Goal: Task Accomplishment & Management: Manage account settings

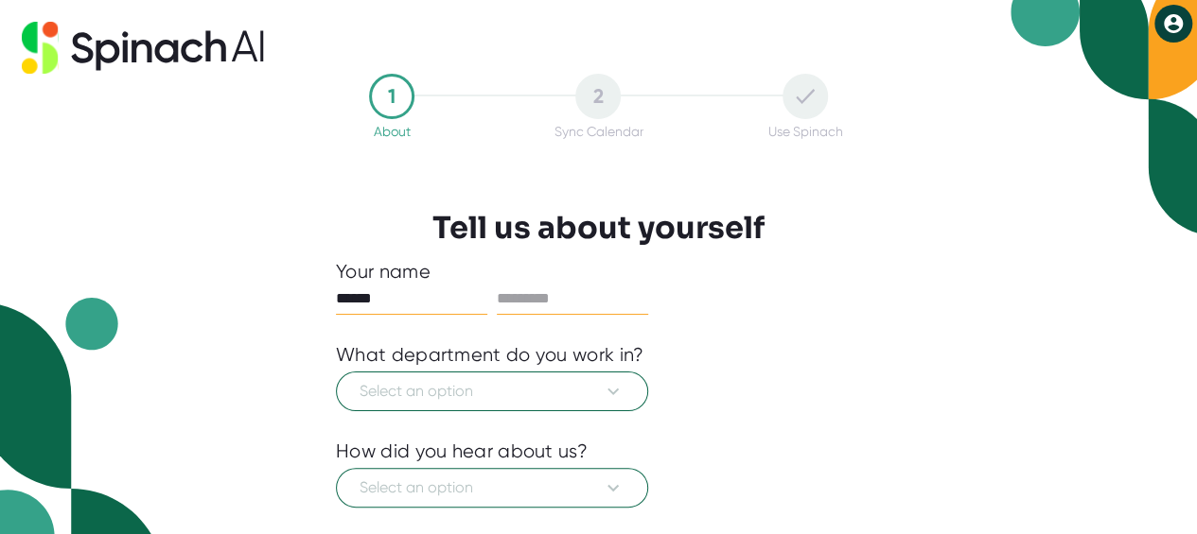
type input "******"
type input "*********"
click at [501, 394] on span "Select an option" at bounding box center [491, 391] width 265 height 23
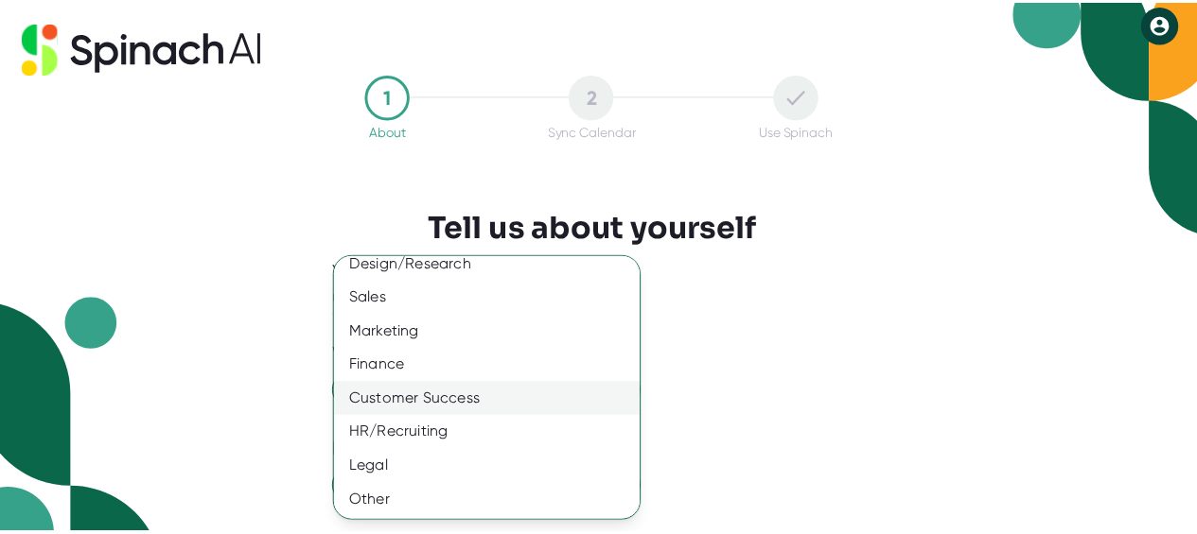
scroll to position [184, 0]
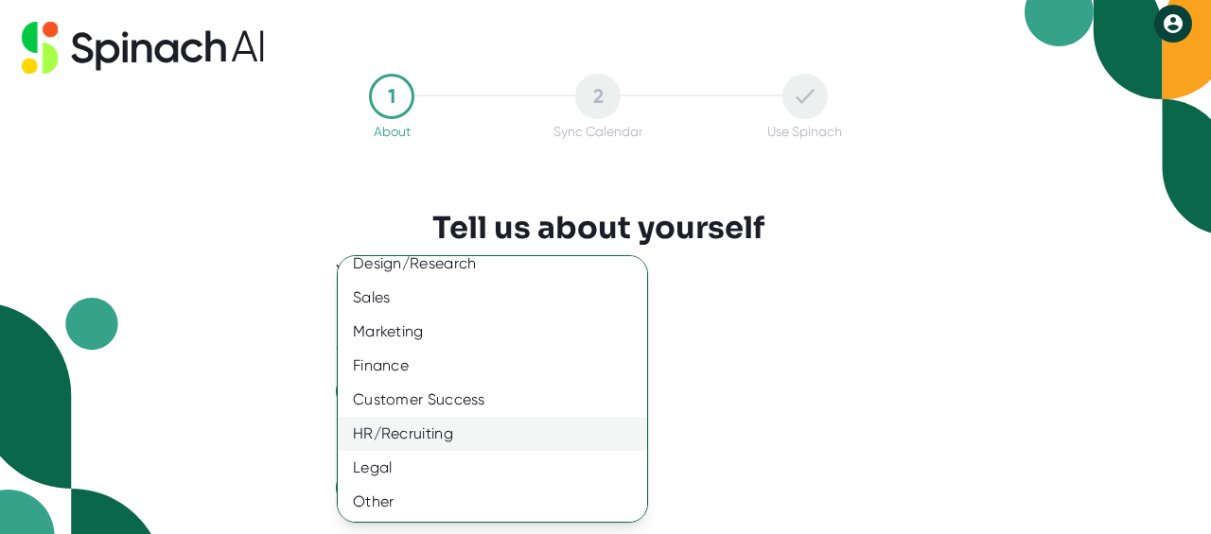
click at [465, 429] on div "HR/Recruiting" at bounding box center [500, 434] width 324 height 34
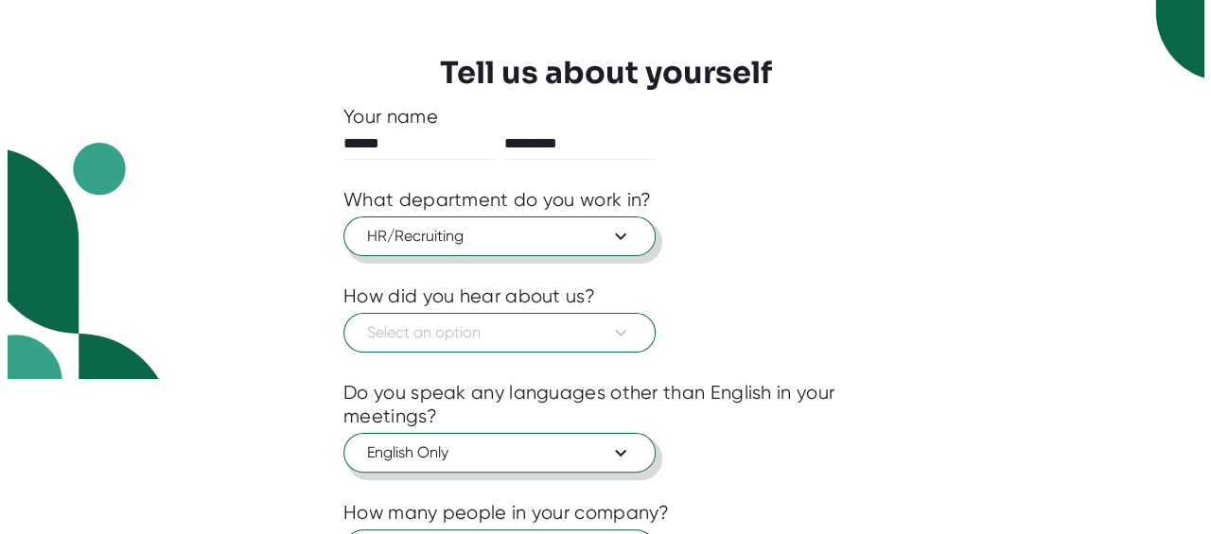
scroll to position [189, 0]
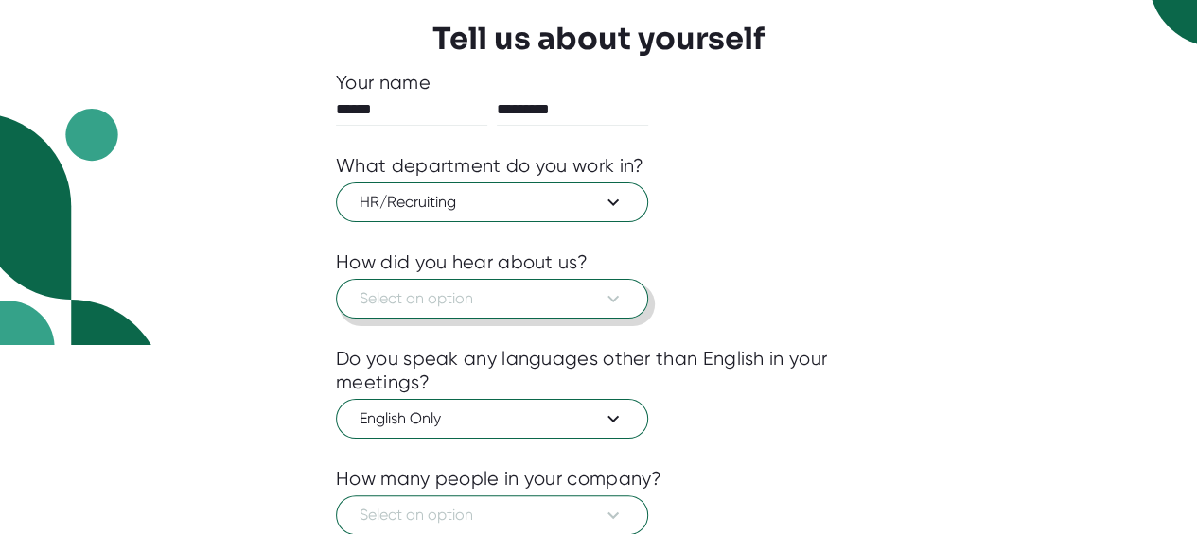
click at [491, 292] on span "Select an option" at bounding box center [491, 299] width 265 height 23
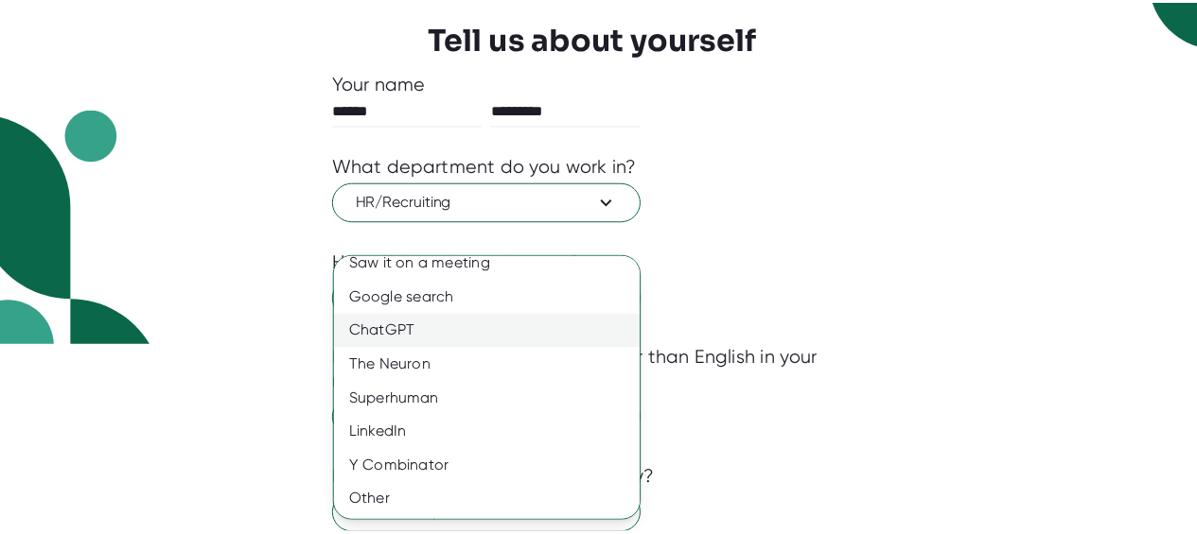
scroll to position [0, 0]
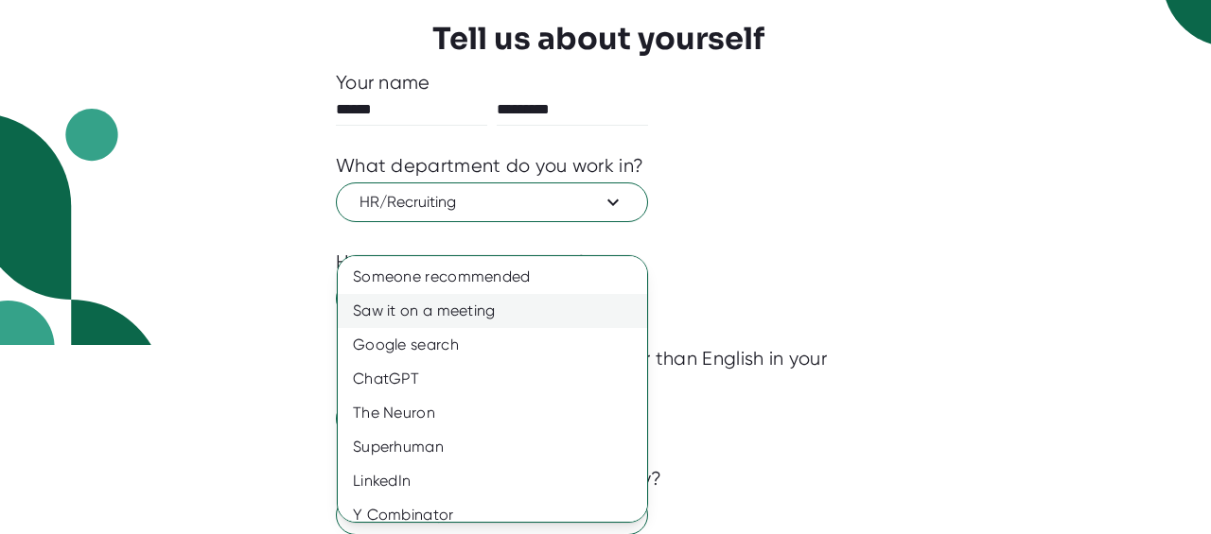
drag, startPoint x: 430, startPoint y: 304, endPoint x: 425, endPoint y: 293, distance: 11.9
click at [426, 298] on div "Saw it on a meeting" at bounding box center [500, 311] width 324 height 34
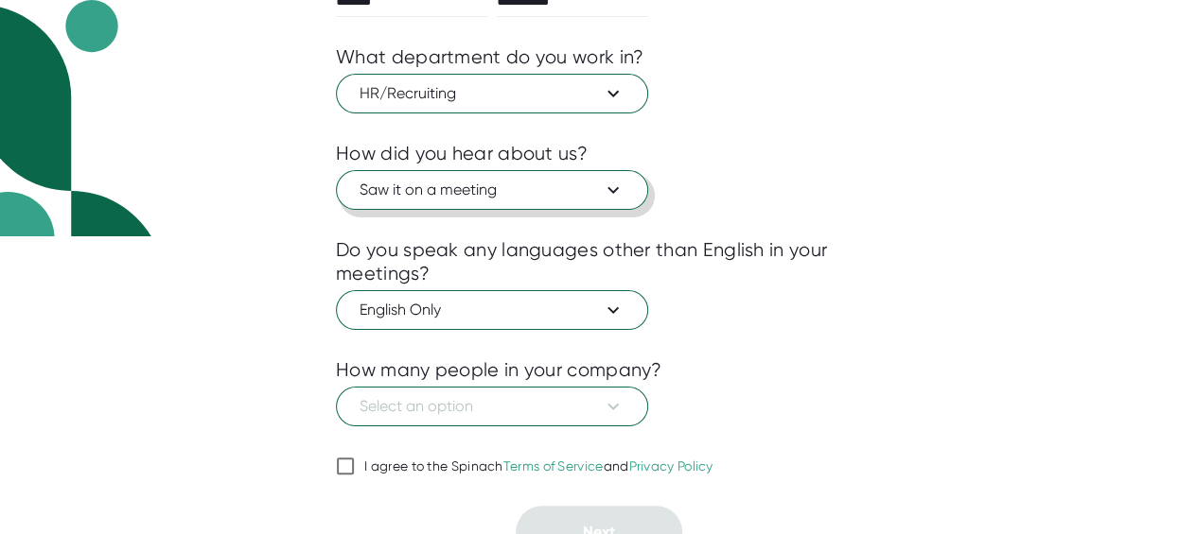
scroll to position [319, 0]
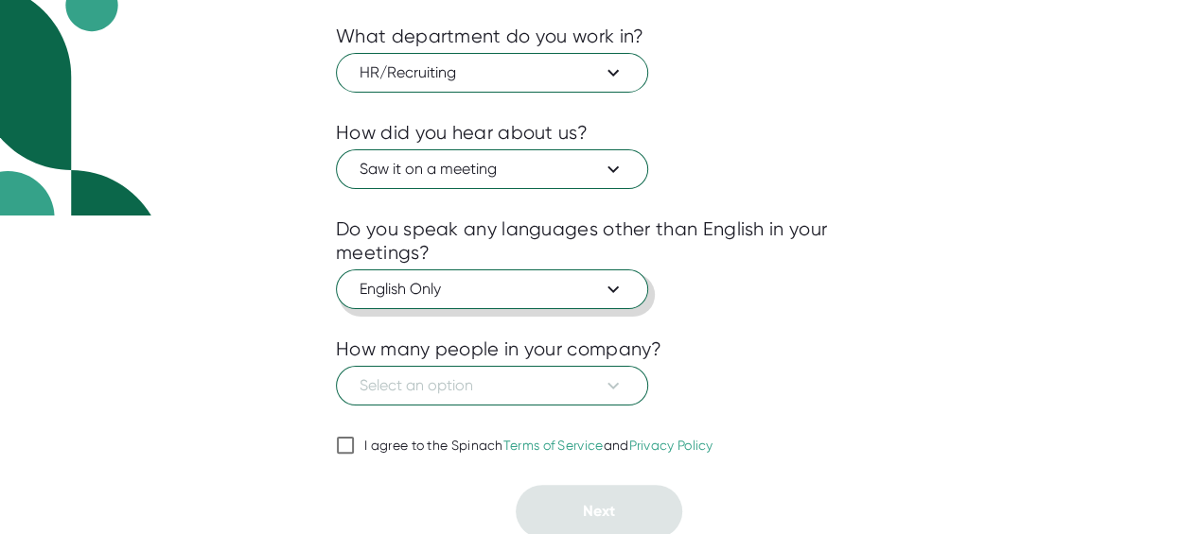
click at [541, 292] on span "English Only" at bounding box center [491, 289] width 265 height 23
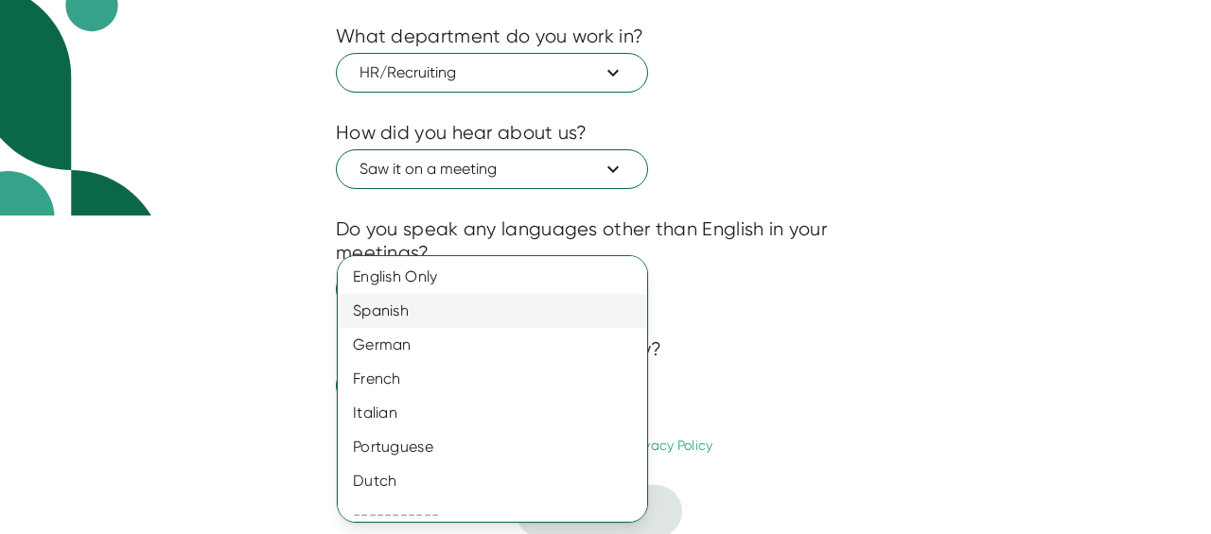
click at [436, 326] on div "Spanish" at bounding box center [500, 311] width 324 height 34
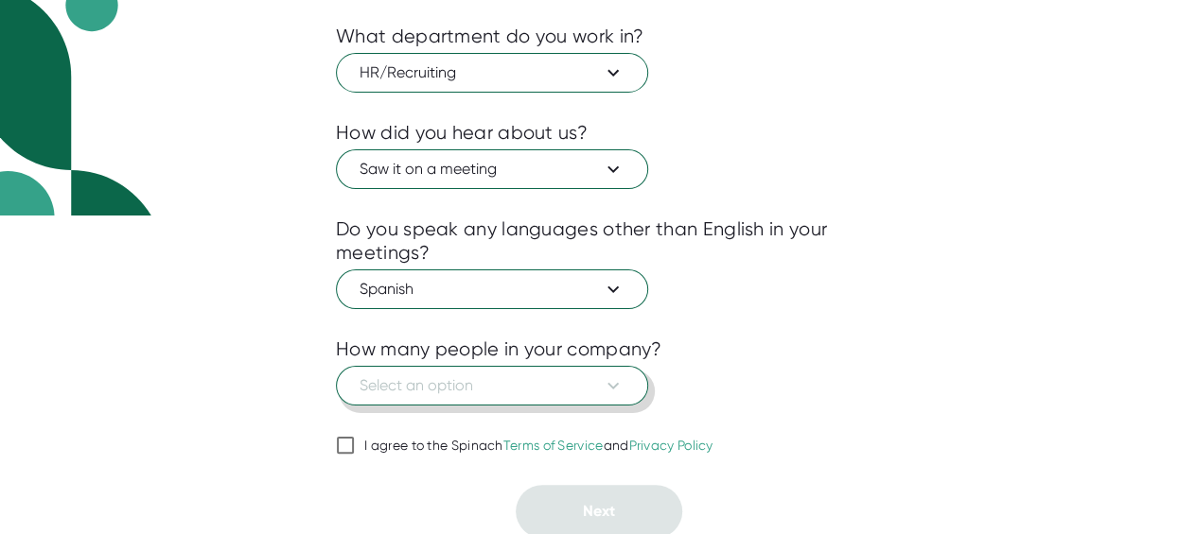
click at [444, 385] on span "Select an option" at bounding box center [491, 386] width 265 height 23
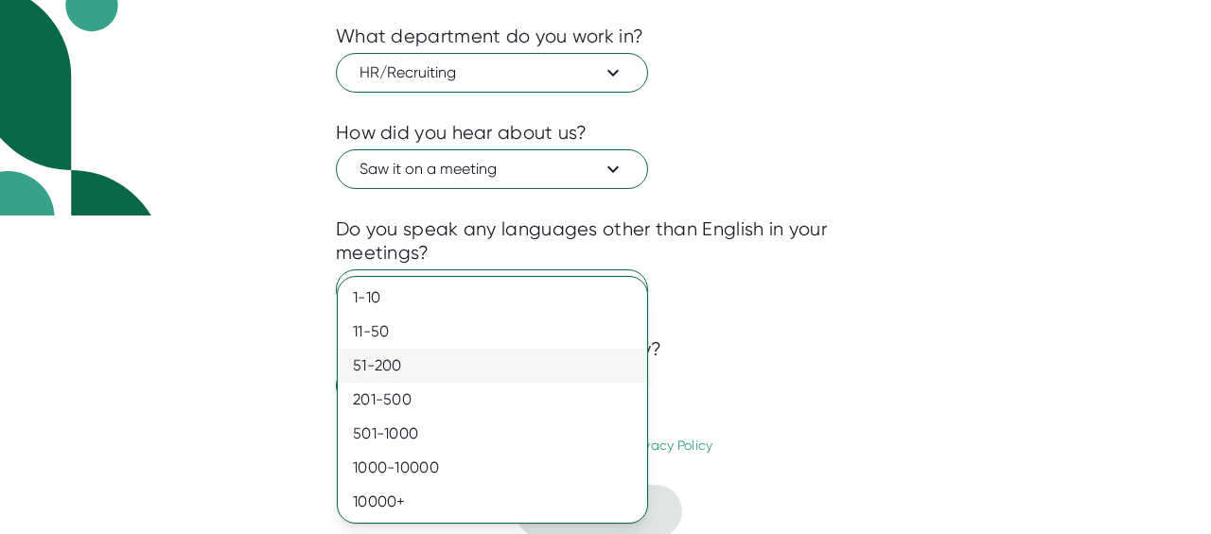
drag, startPoint x: 382, startPoint y: 398, endPoint x: 511, endPoint y: 375, distance: 130.8
click at [382, 397] on div "201-500" at bounding box center [492, 400] width 309 height 34
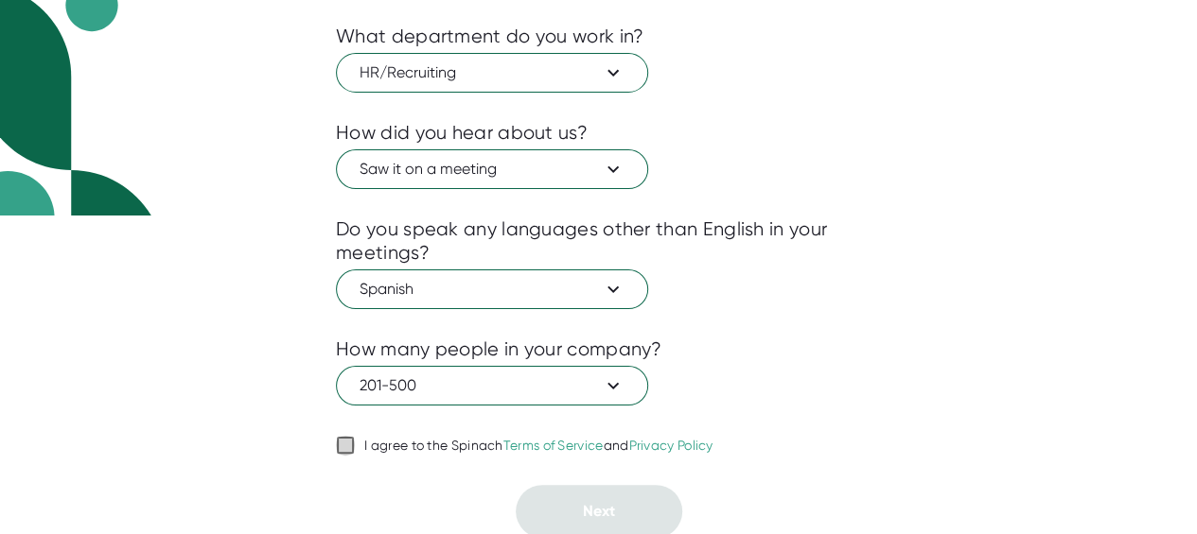
click at [346, 443] on input "I agree to the Spinach Terms of Service and Privacy Policy" at bounding box center [345, 445] width 19 height 23
checkbox input "true"
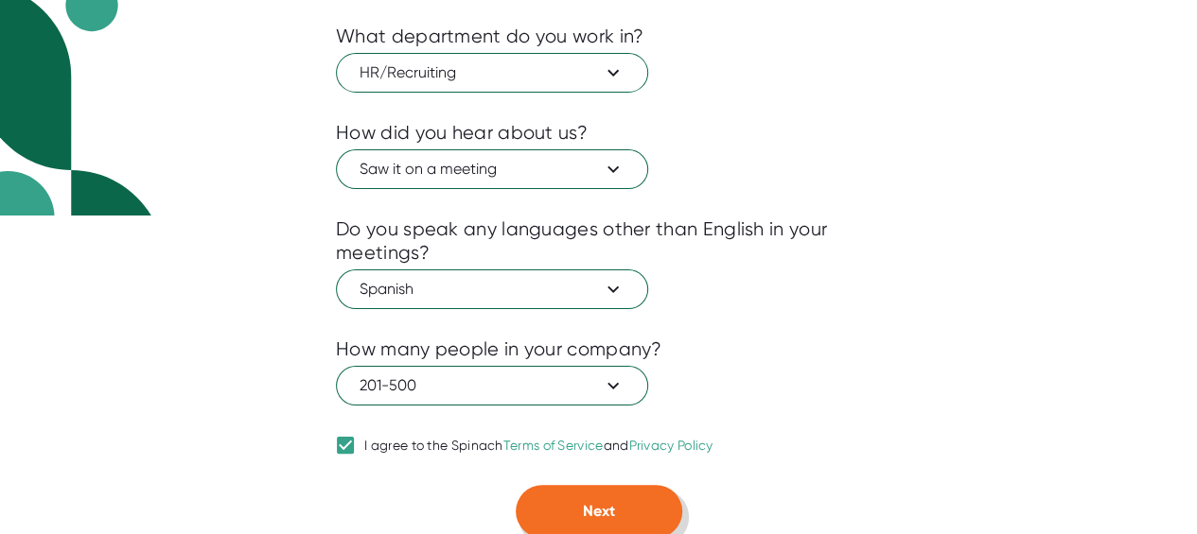
click at [575, 493] on button "Next" at bounding box center [599, 511] width 166 height 53
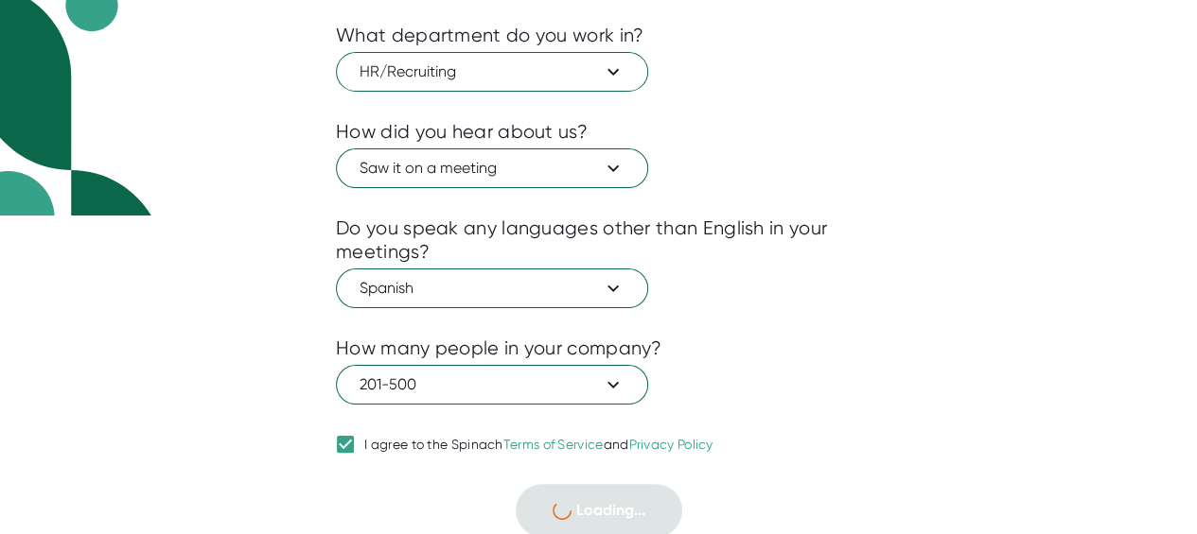
scroll to position [17, 0]
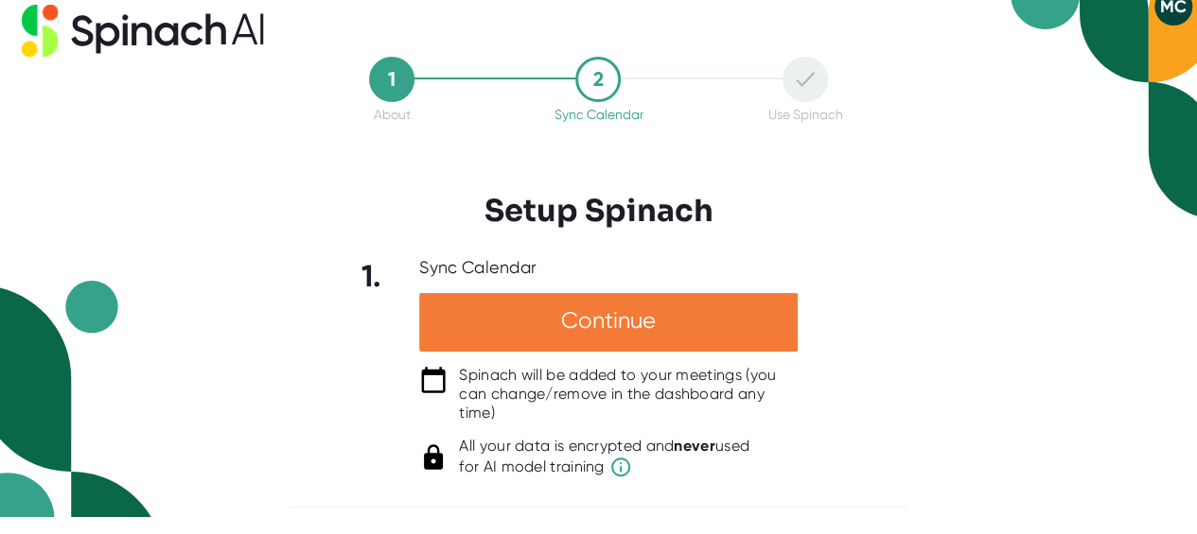
click at [611, 313] on div "Continue" at bounding box center [608, 322] width 378 height 59
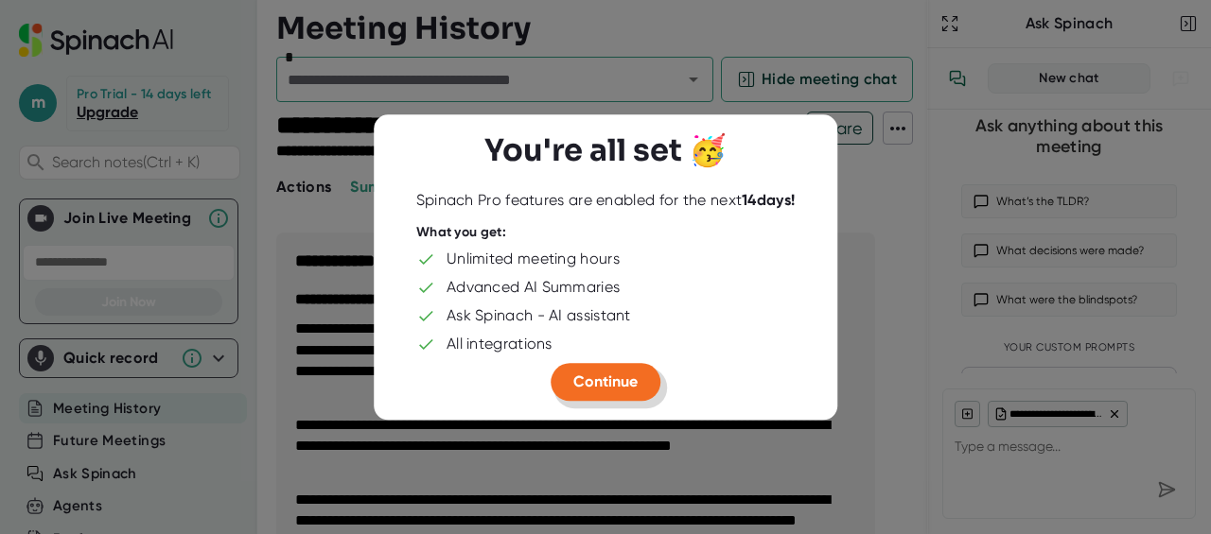
click at [638, 387] on span "Continue" at bounding box center [605, 382] width 64 height 18
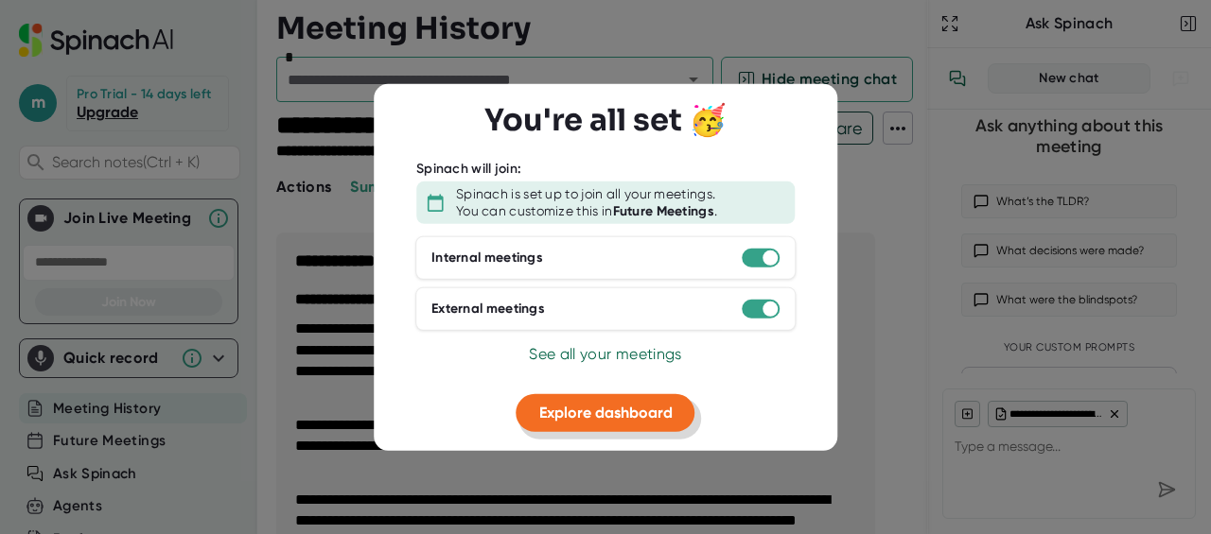
click at [618, 410] on span "Explore dashboard" at bounding box center [605, 413] width 133 height 18
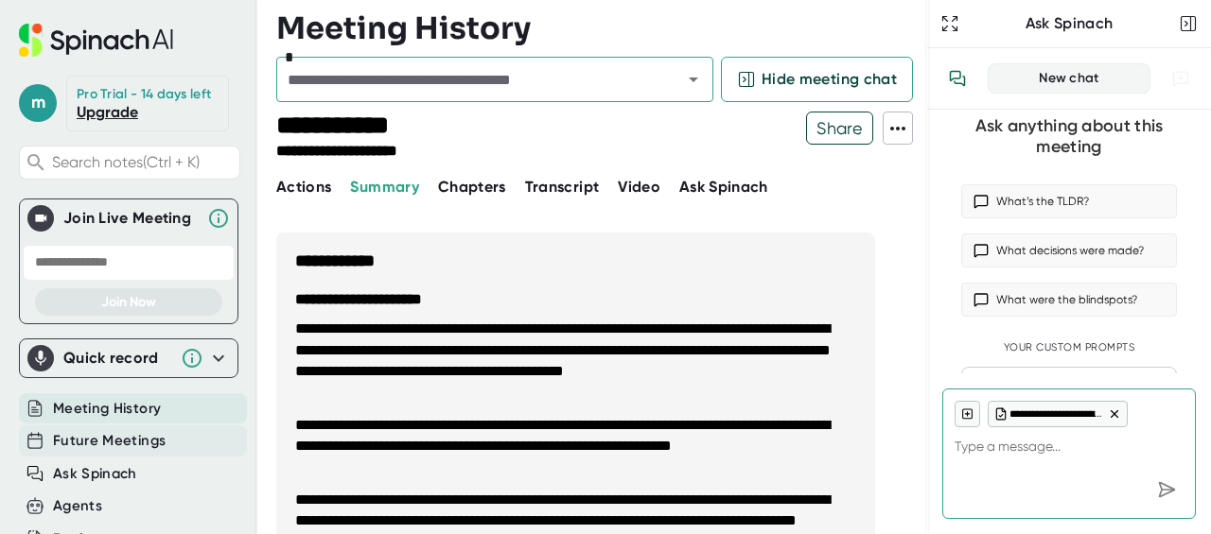
type textarea "x"
click at [86, 452] on span "Future Meetings" at bounding box center [109, 441] width 113 height 22
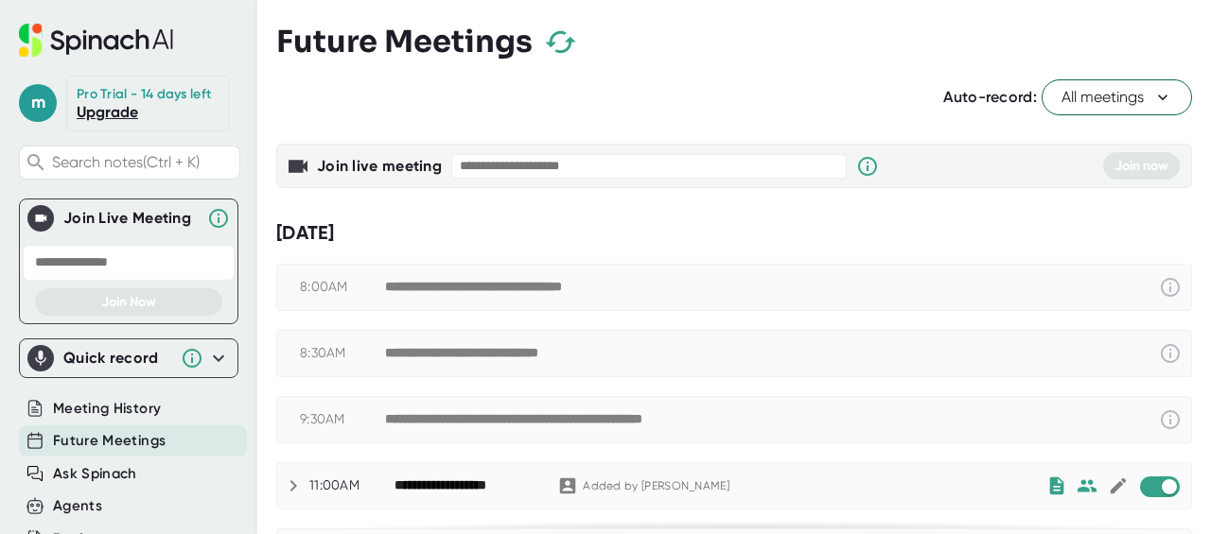
click at [866, 417] on div "**********" at bounding box center [772, 420] width 774 height 23
click at [811, 431] on div "**********" at bounding box center [734, 419] width 914 height 45
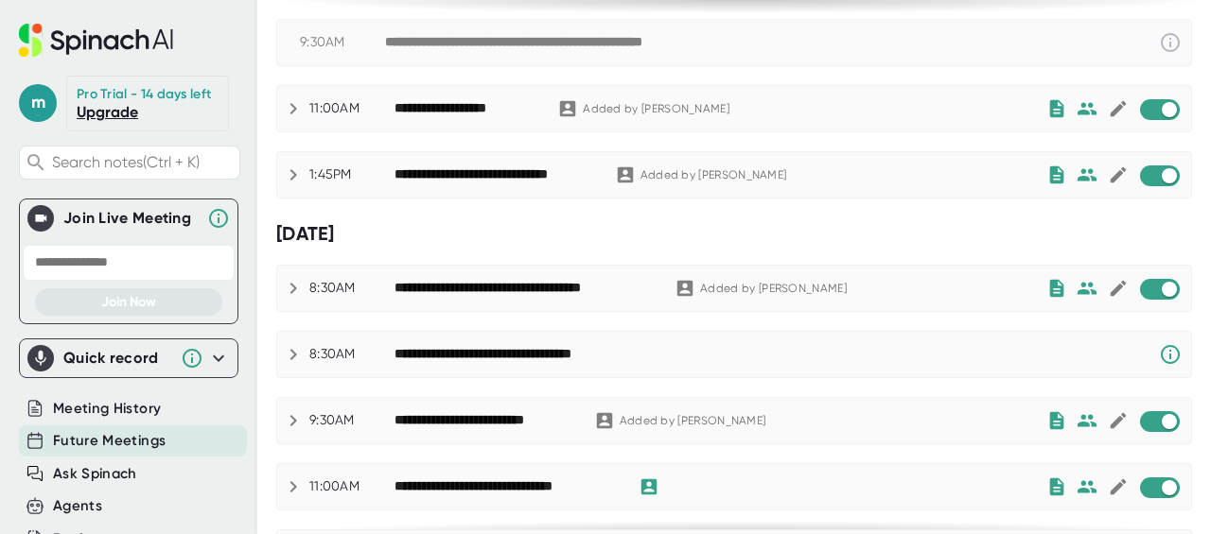
scroll to position [378, 0]
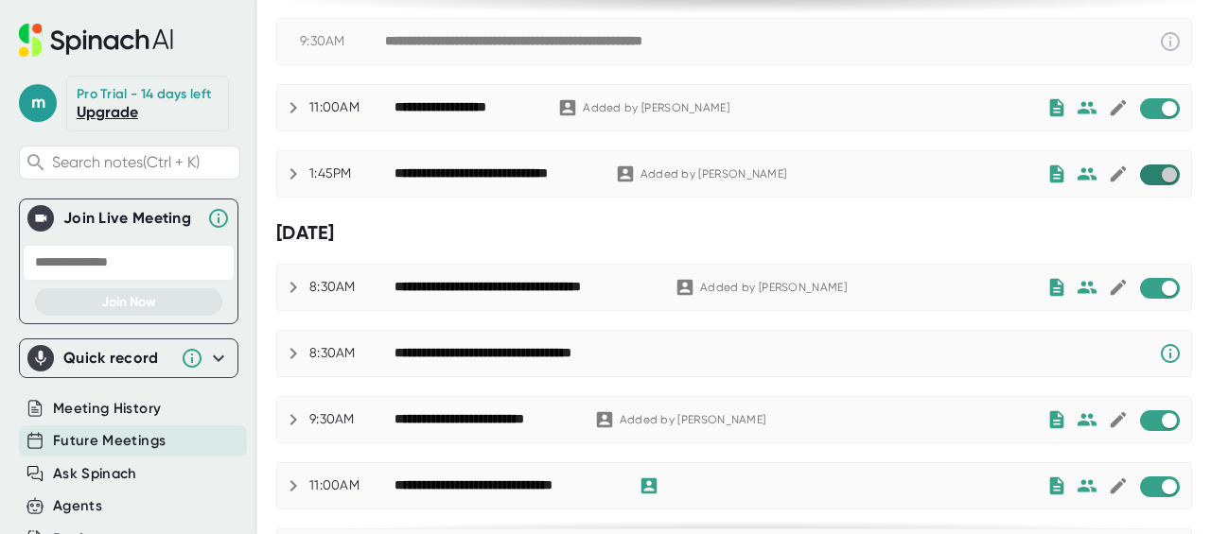
click at [1142, 177] on input "checkbox" at bounding box center [1169, 174] width 54 height 17
checkbox input "true"
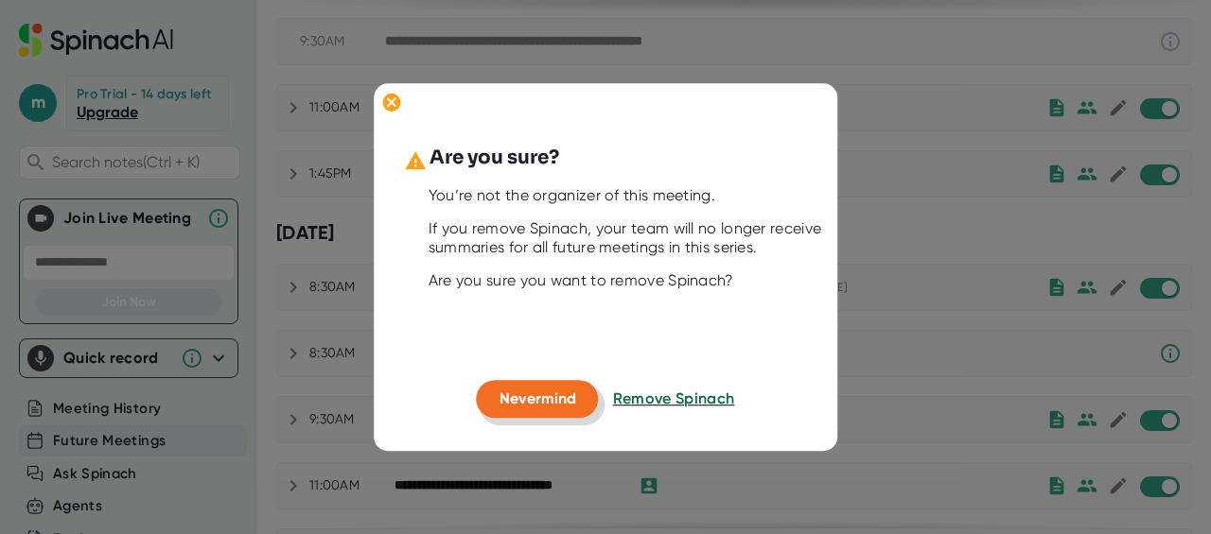
click at [521, 398] on span "Nevermind" at bounding box center [537, 400] width 77 height 18
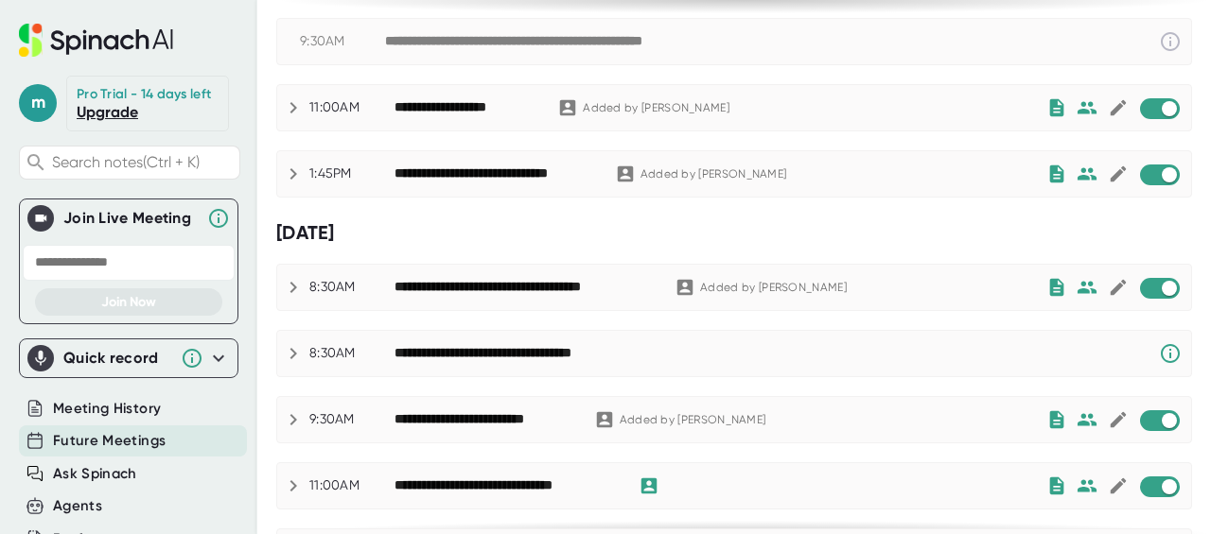
checkbox input "false"
